Goal: Information Seeking & Learning: Understand process/instructions

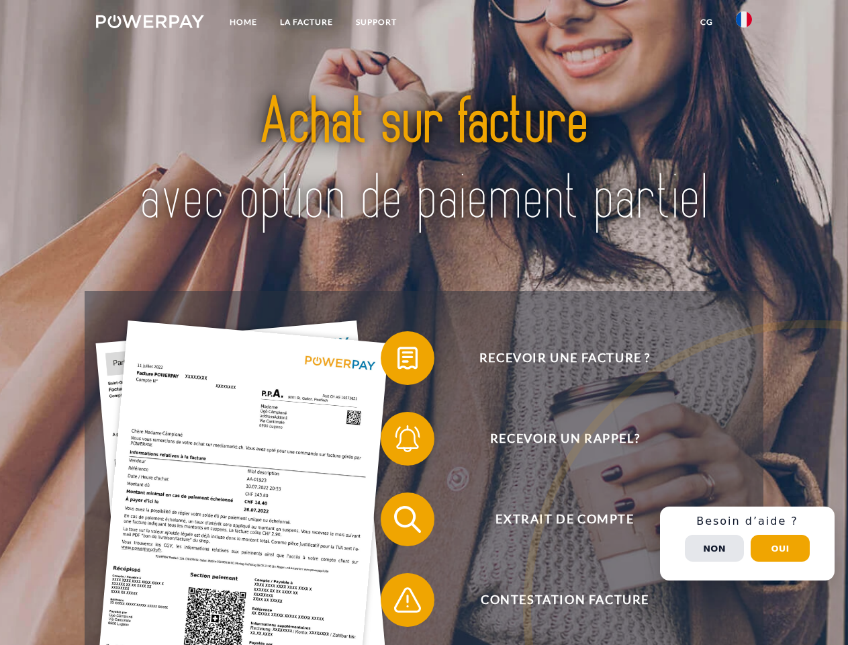
click at [150, 24] on img at bounding box center [150, 21] width 108 height 13
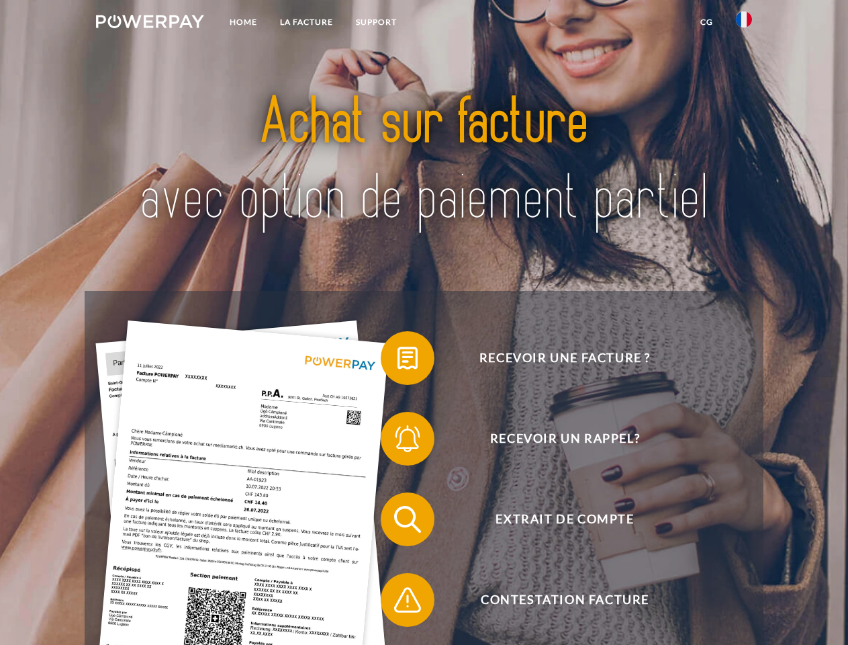
click at [744, 24] on img at bounding box center [744, 19] width 16 height 16
click at [707, 22] on link "CG" at bounding box center [707, 22] width 36 height 24
click at [398, 361] on span at bounding box center [387, 357] width 67 height 67
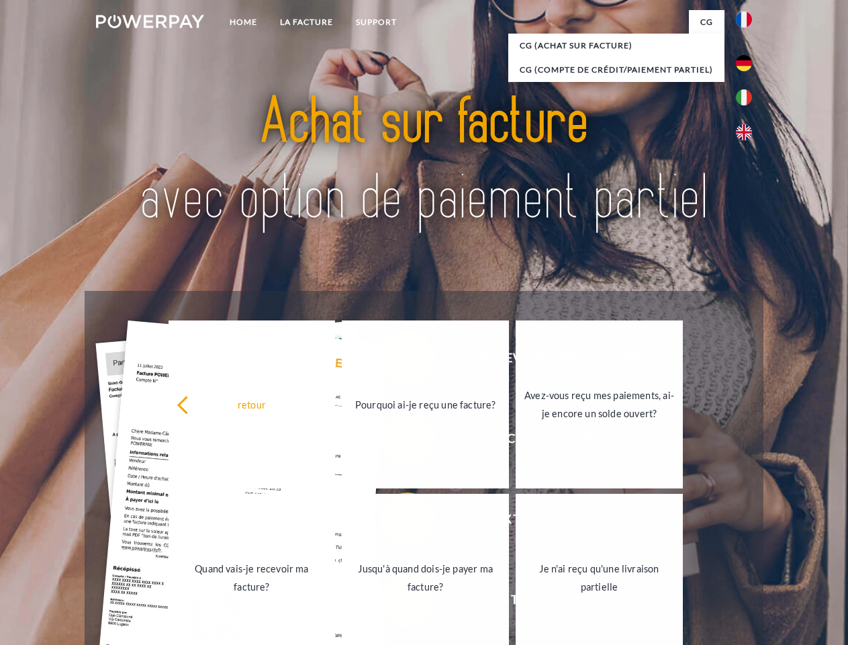
click at [398, 441] on div "Recevoir une facture ? Recevoir un rappel? Extrait de compte retour" at bounding box center [424, 559] width 678 height 537
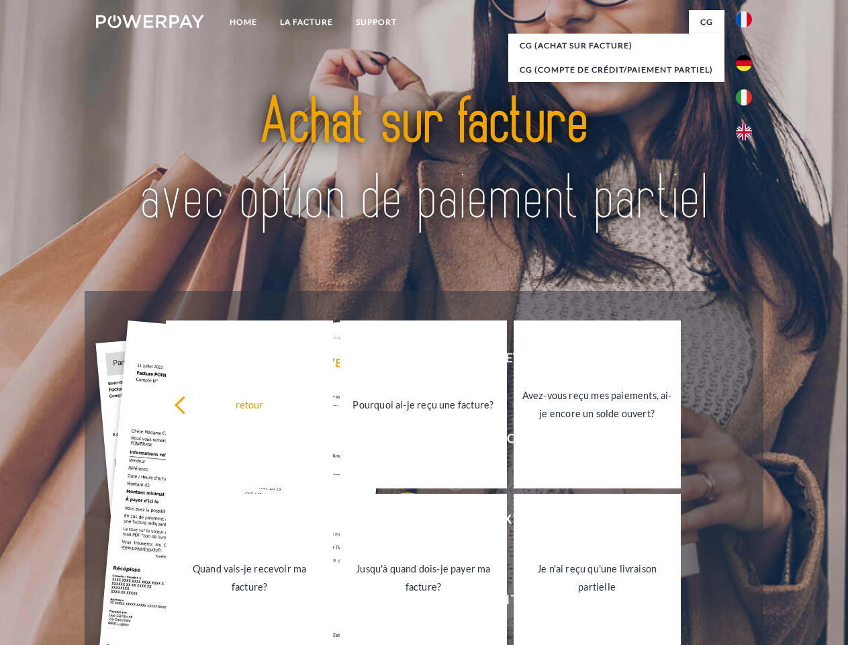
click at [398, 522] on link "Jusqu'à quand dois-je payer ma facture?" at bounding box center [423, 578] width 167 height 168
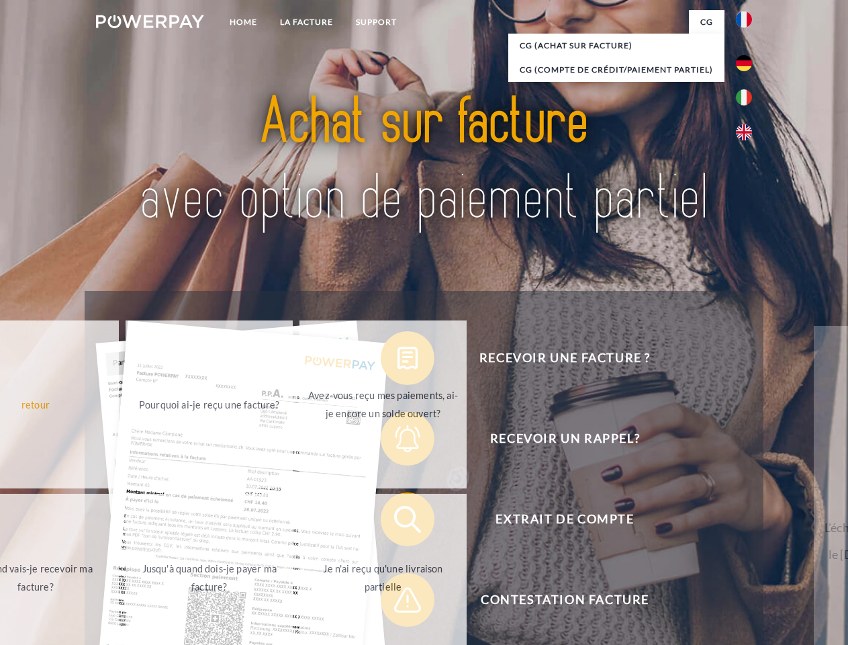
click at [398, 603] on span at bounding box center [387, 599] width 67 height 67
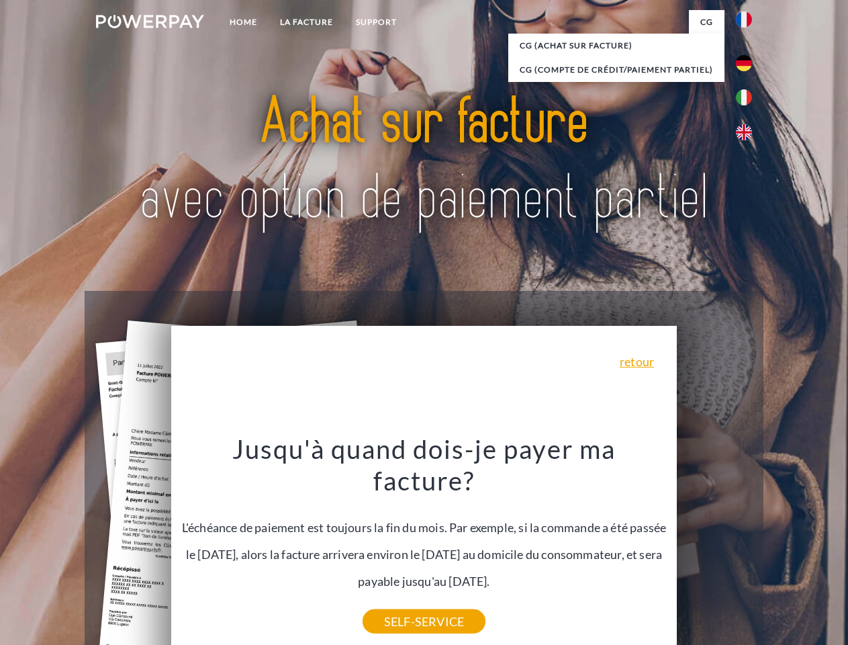
click at [748, 543] on div "Recevoir une facture ? Recevoir un rappel? Extrait de compte retour" at bounding box center [424, 559] width 678 height 537
click at [715, 546] on span "Extrait de compte" at bounding box center [564, 519] width 329 height 54
click at [781, 548] on header "Home LA FACTURE Support" at bounding box center [424, 464] width 848 height 928
